Goal: Entertainment & Leisure: Browse casually

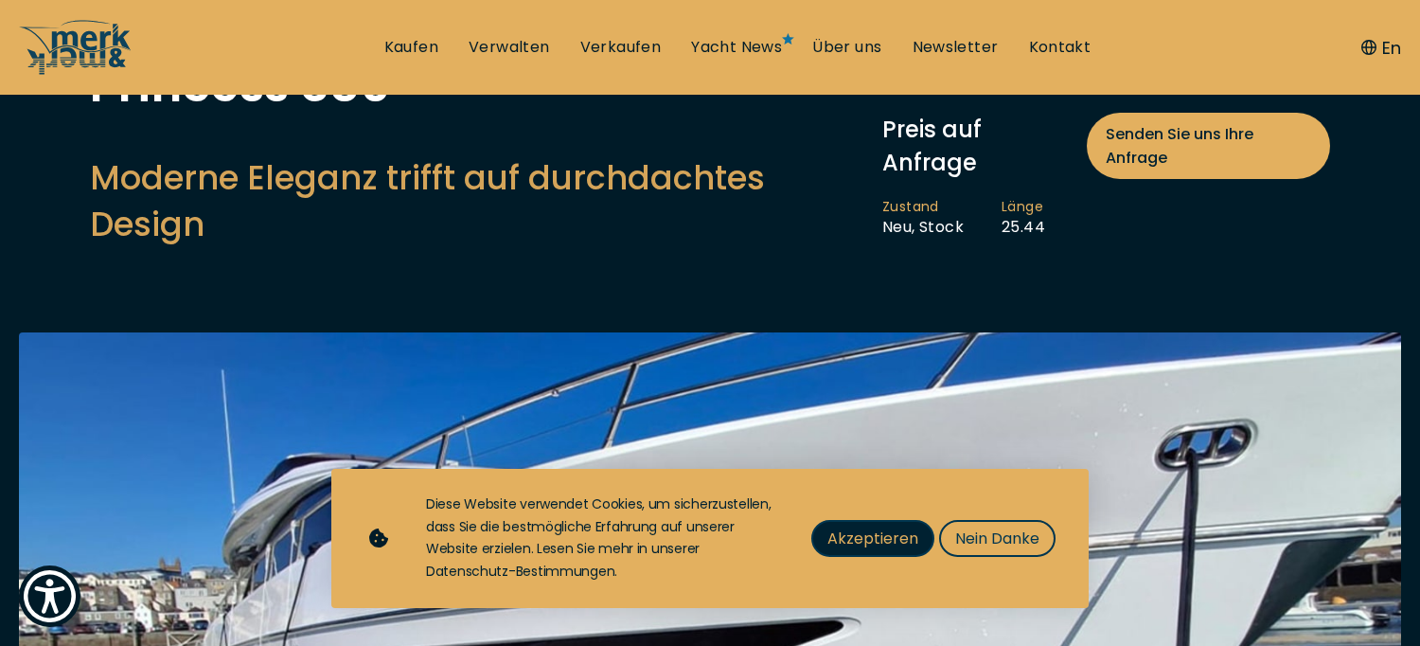
click at [882, 537] on span "Akzeptieren" at bounding box center [872, 538] width 91 height 24
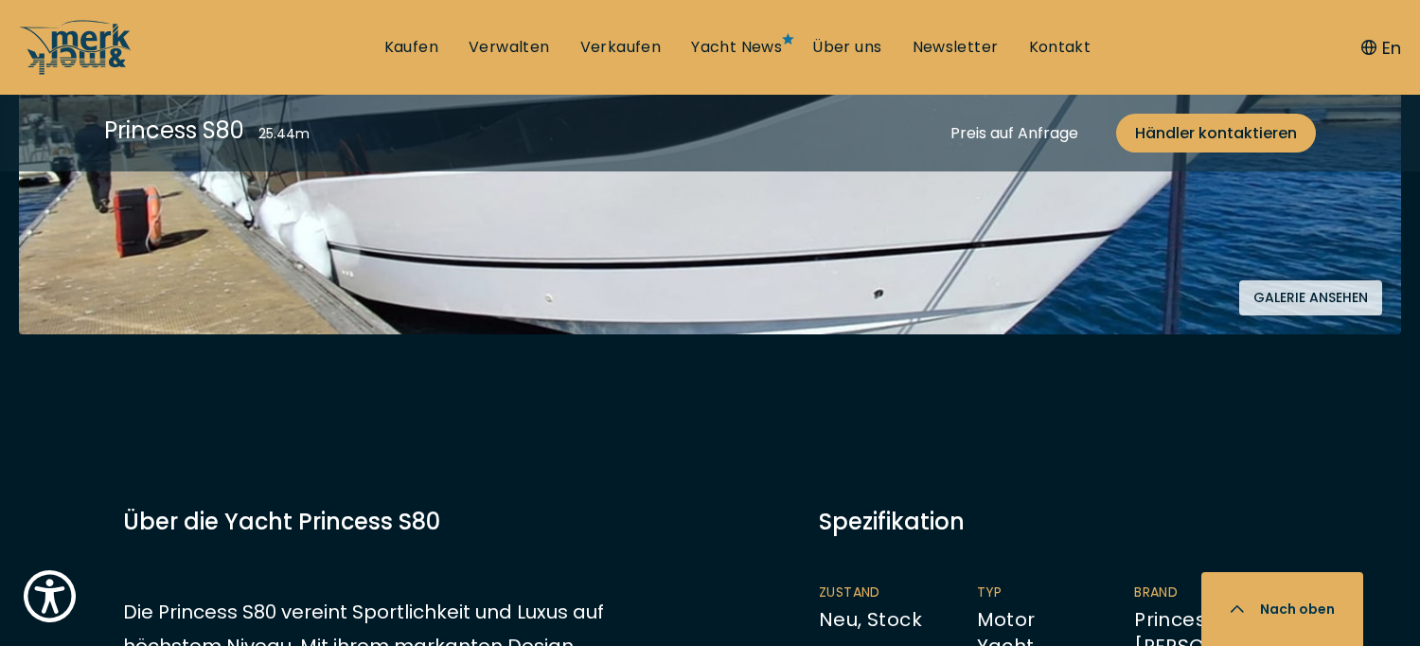
scroll to position [710, 0]
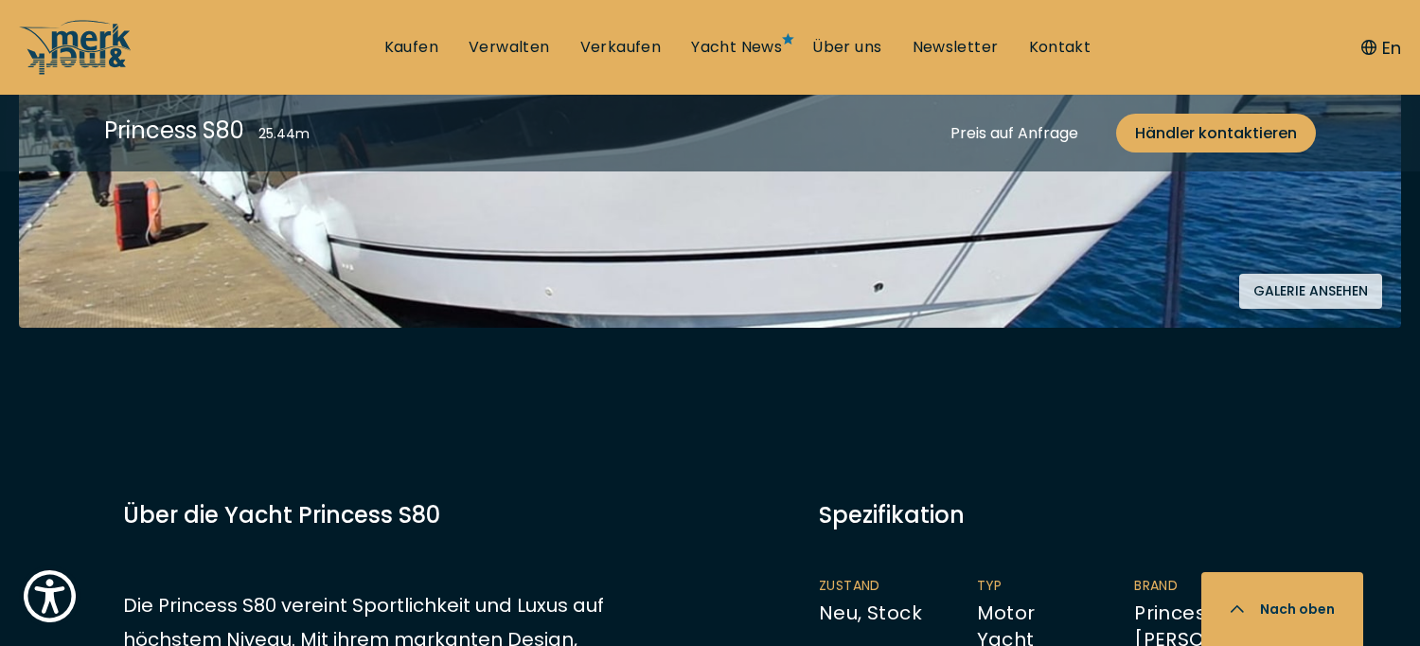
click at [1289, 291] on button "Galerie ansehen" at bounding box center [1310, 291] width 143 height 35
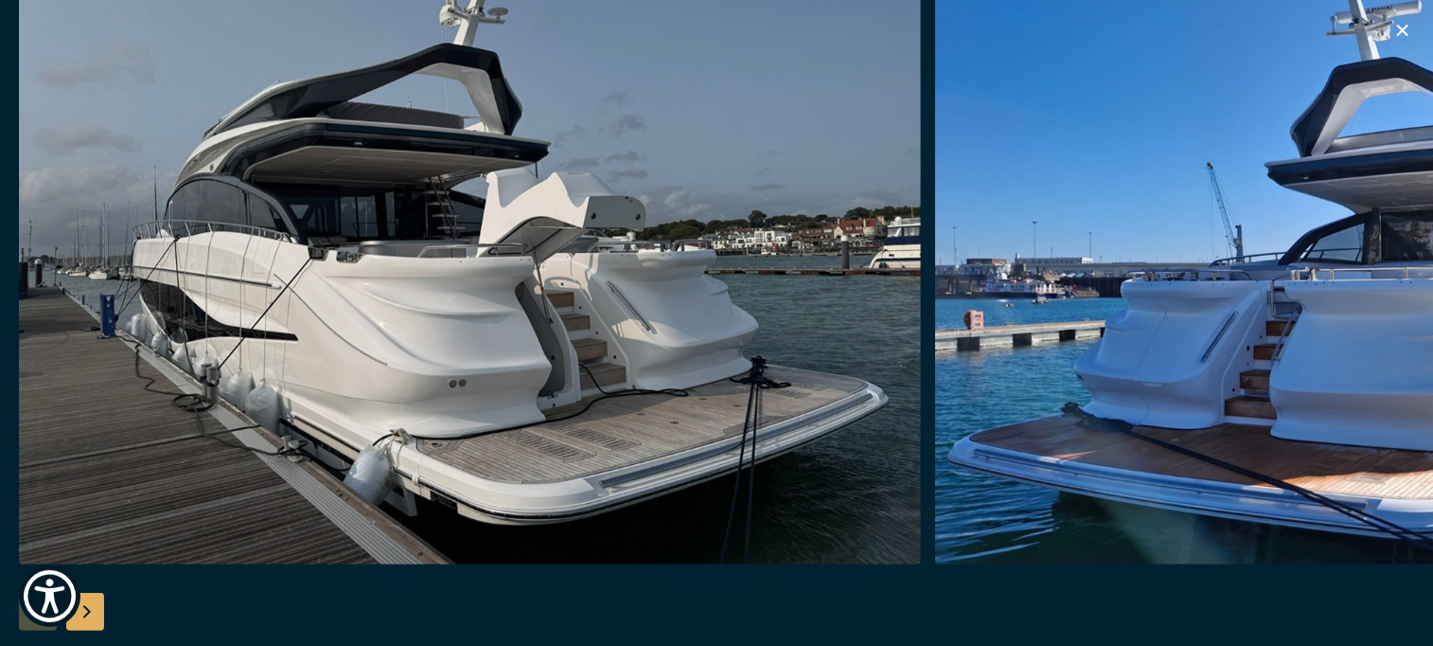
click at [1197, 313] on img "button" at bounding box center [1386, 261] width 902 height 606
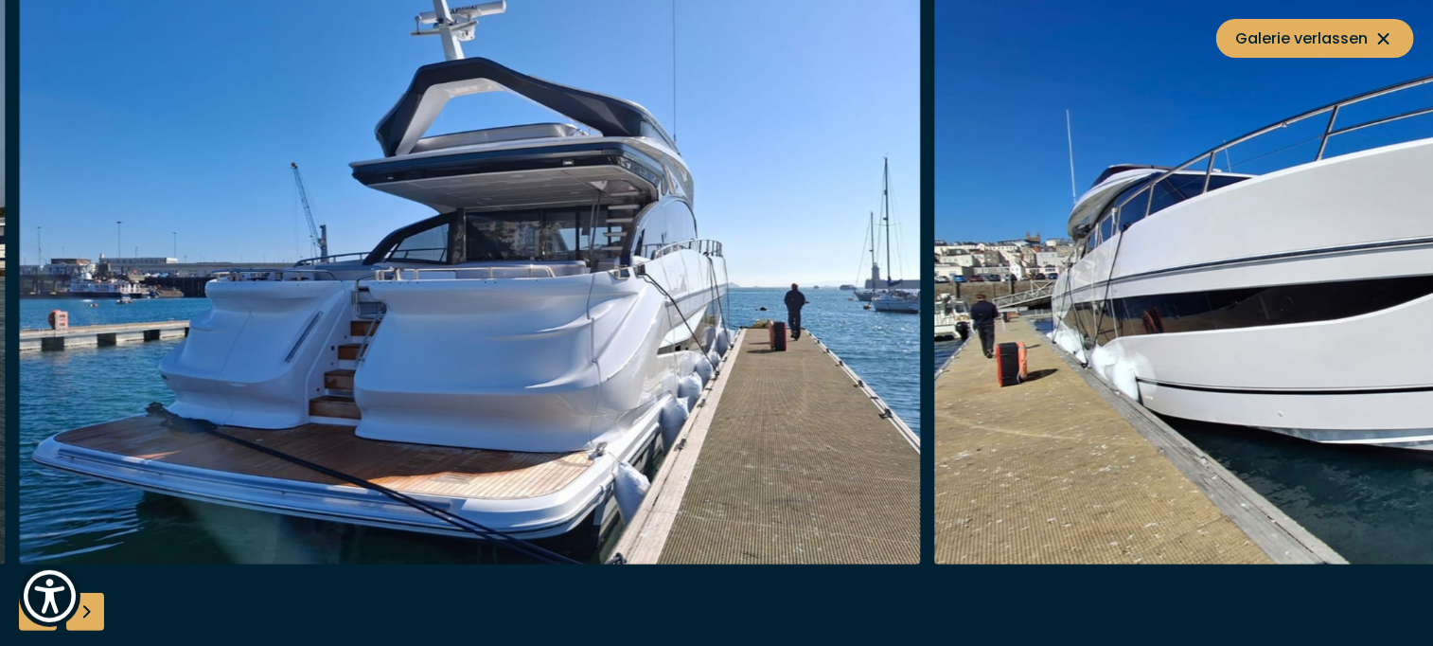
click at [1206, 301] on img "button" at bounding box center [1386, 261] width 902 height 606
click at [1059, 300] on img "button" at bounding box center [1385, 261] width 902 height 606
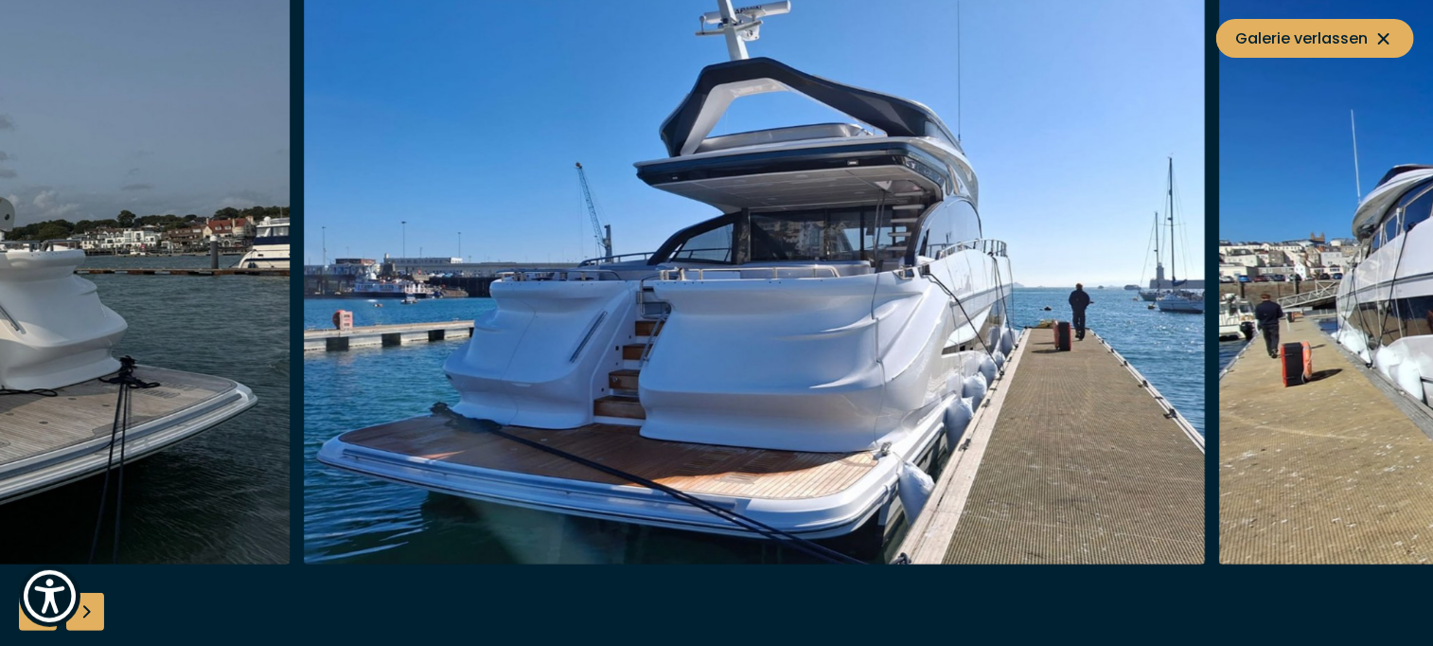
click at [1107, 311] on img "button" at bounding box center [755, 261] width 902 height 606
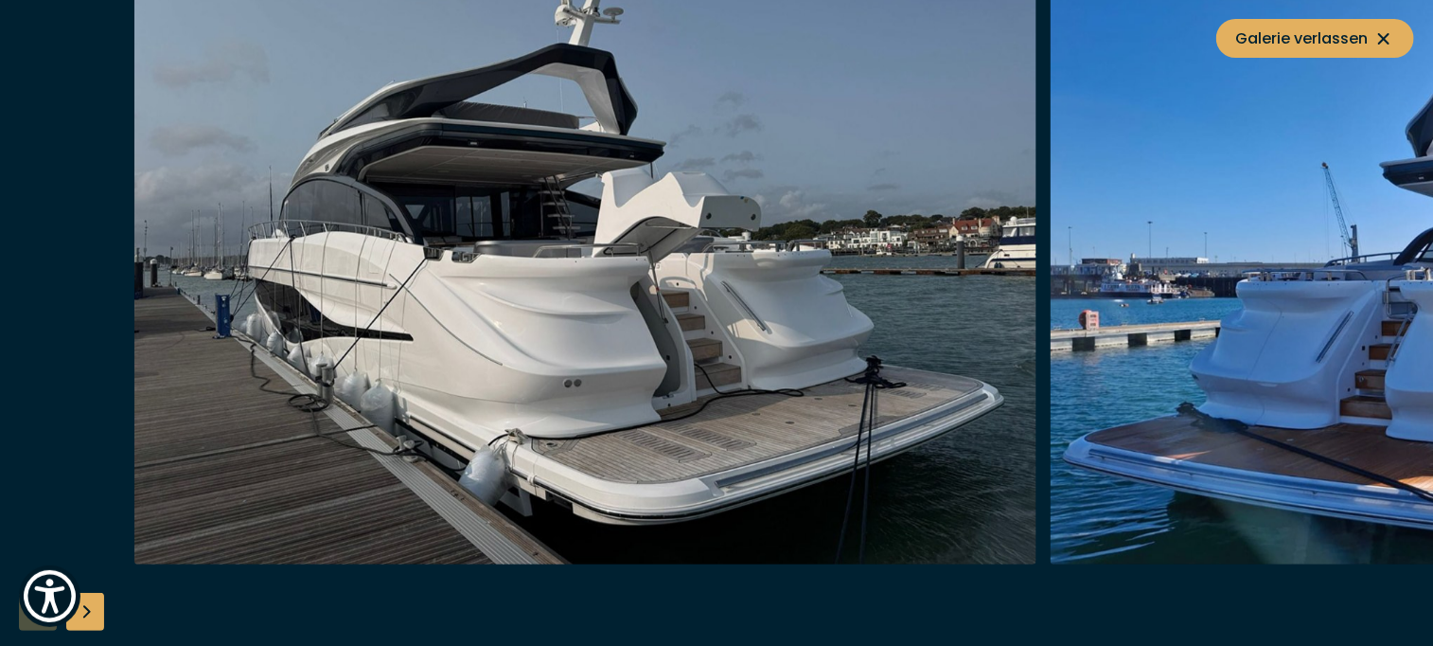
click at [1090, 321] on div at bounding box center [850, 261] width 1433 height 606
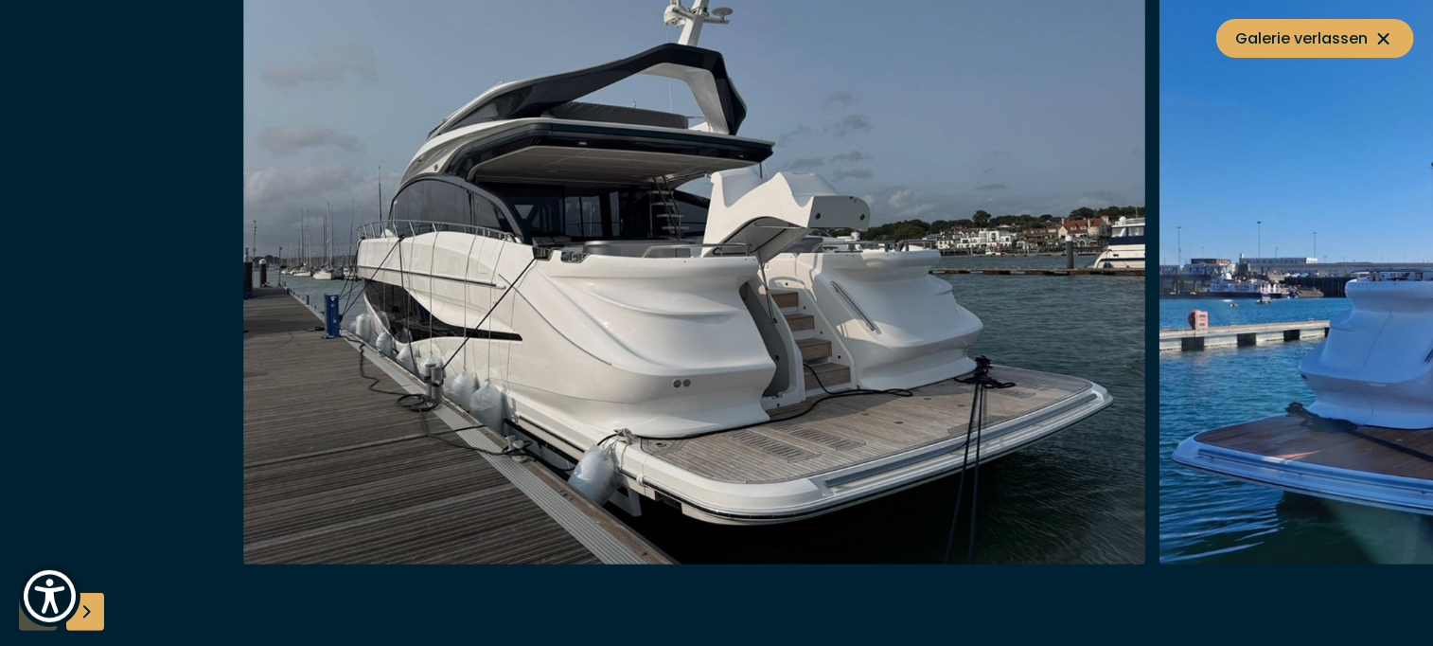
click at [1038, 334] on img "button" at bounding box center [694, 261] width 902 height 606
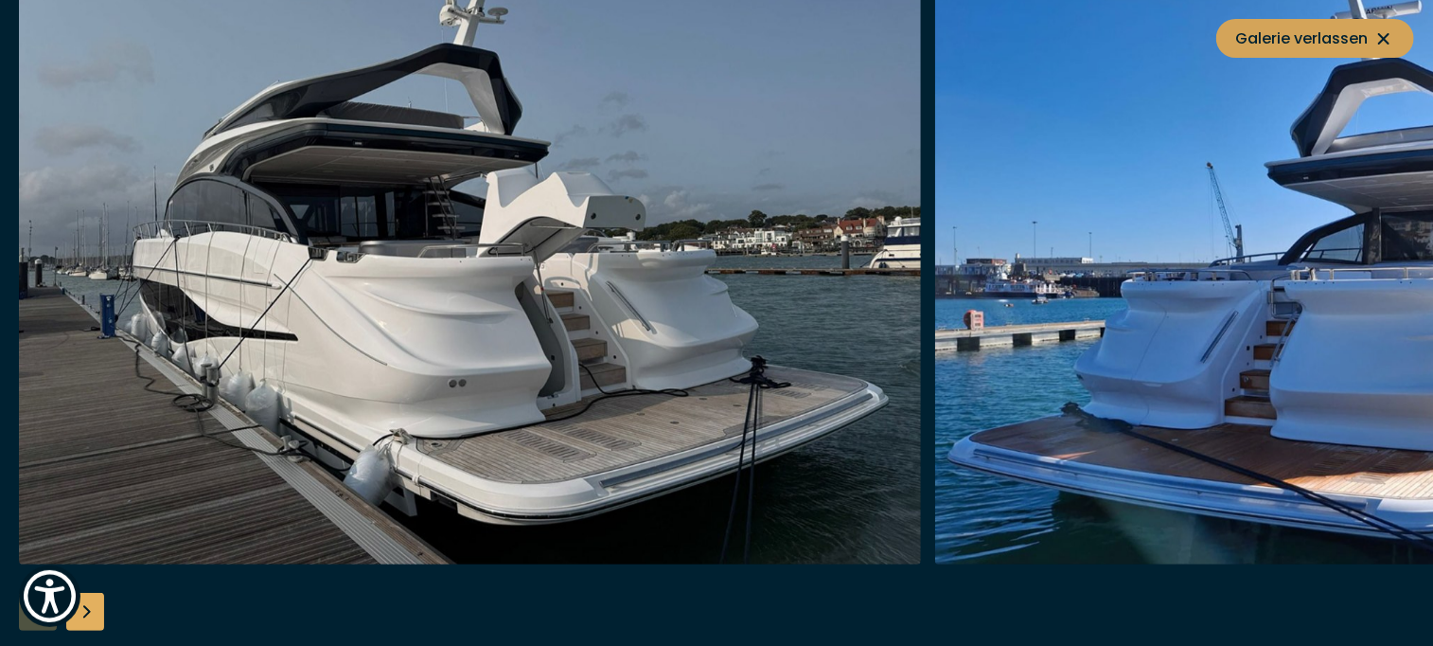
click at [1386, 38] on icon at bounding box center [1383, 38] width 11 height 11
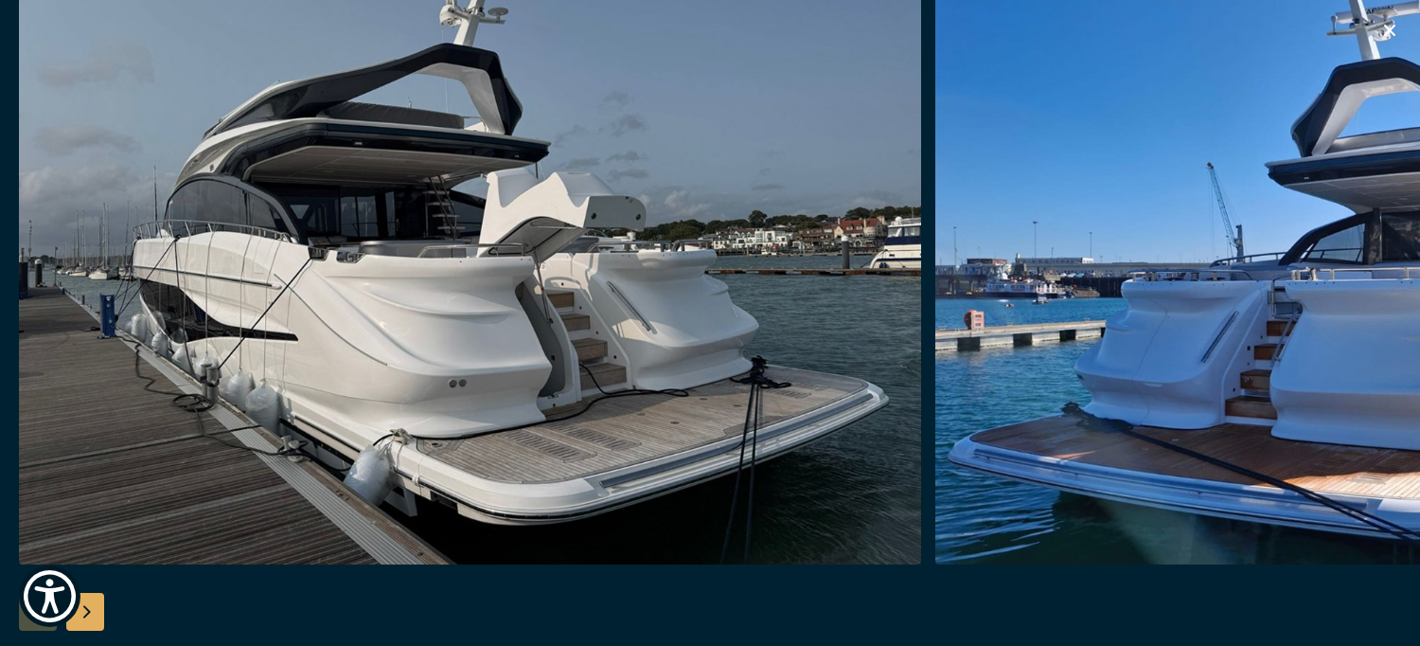
scroll to position [780, 0]
